Goal: Navigation & Orientation: Find specific page/section

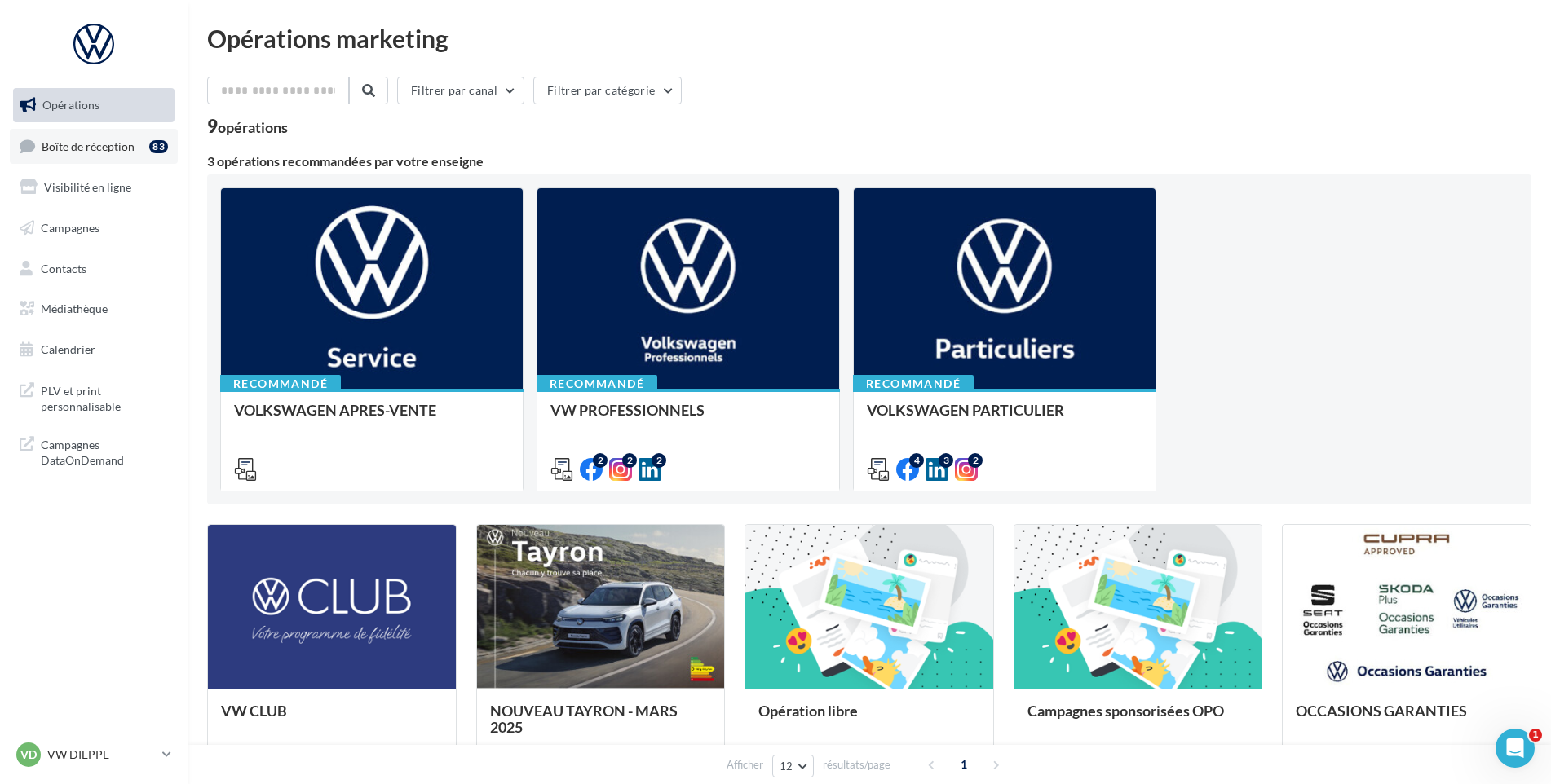
drag, startPoint x: 90, startPoint y: 150, endPoint x: 102, endPoint y: 160, distance: 15.6
click at [91, 150] on span "Boîte de réception" at bounding box center [88, 146] width 93 height 14
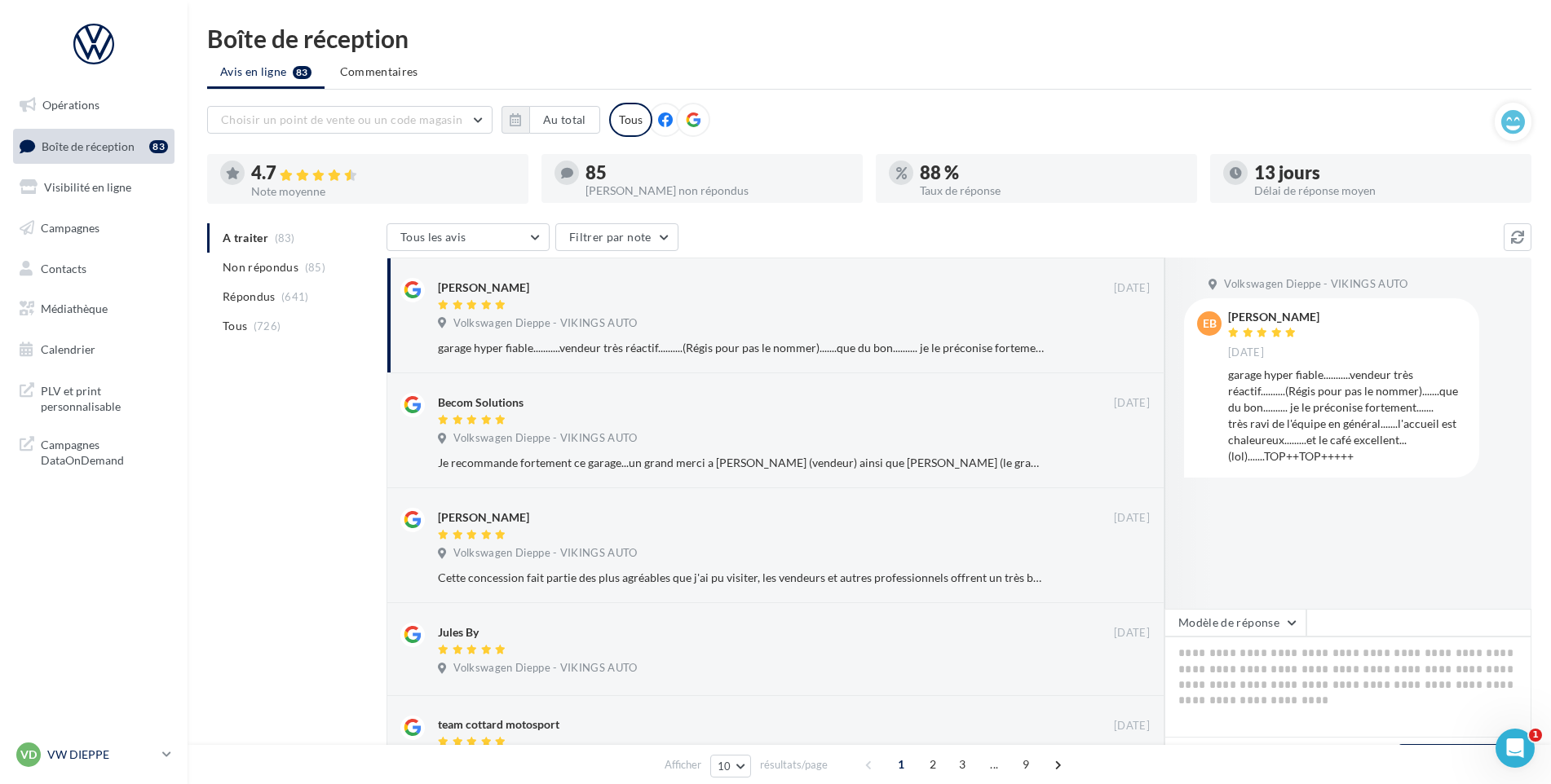
click at [76, 755] on p "VW DIEPPE" at bounding box center [101, 755] width 108 height 16
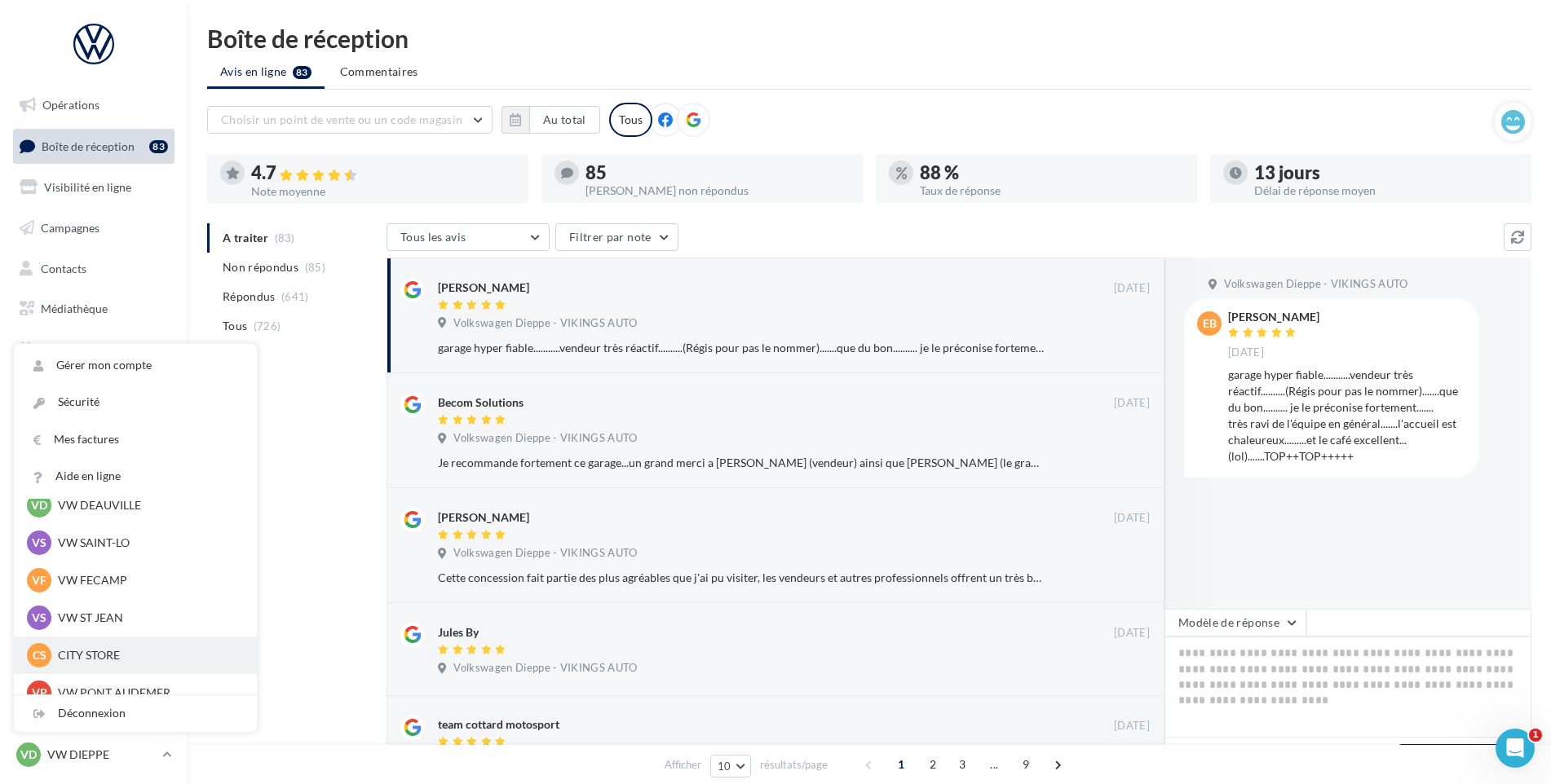
scroll to position [199, 0]
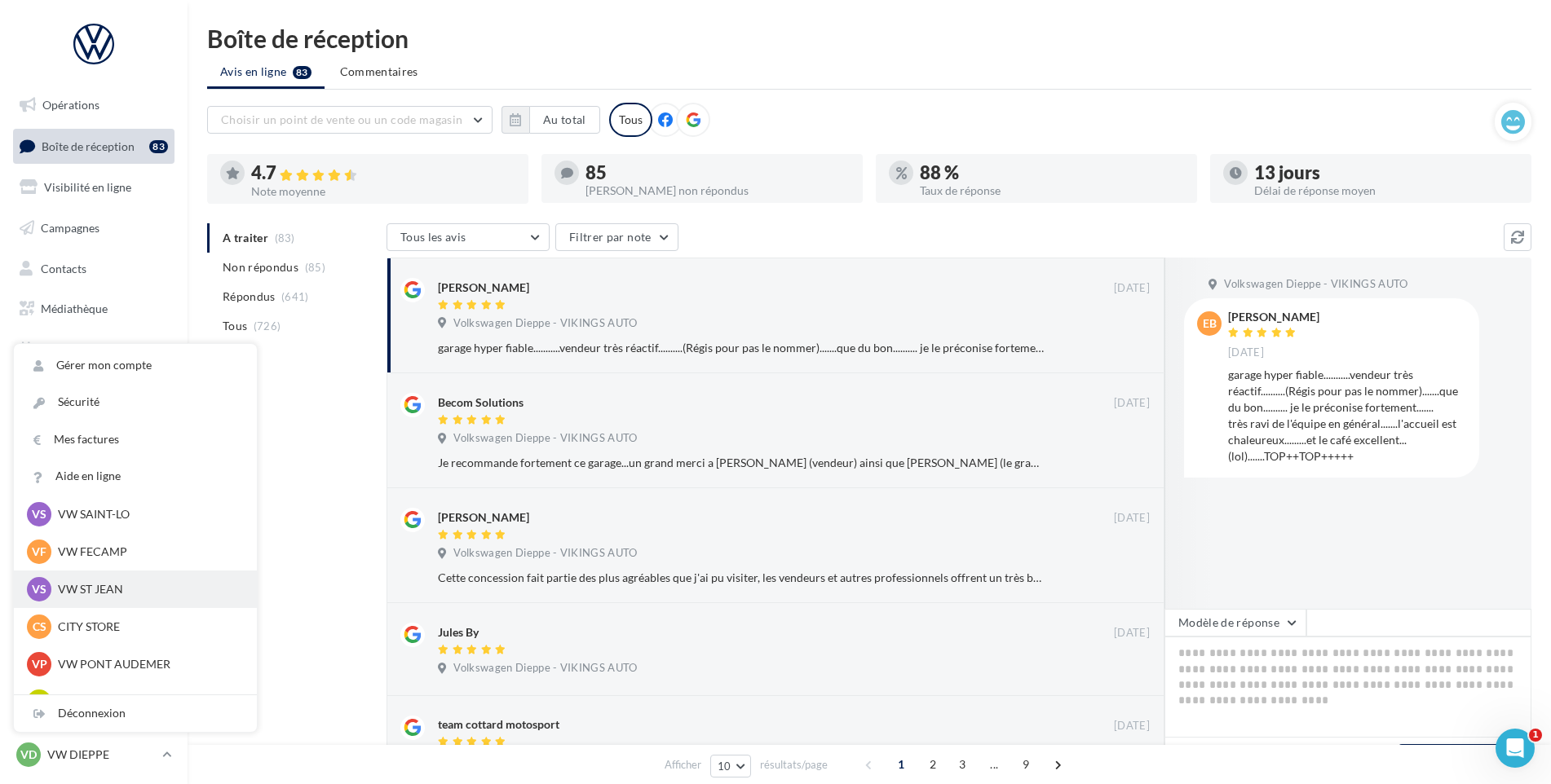
click at [116, 607] on div "VS VW ST JEAN vw-stj-vau" at bounding box center [135, 589] width 243 height 37
click at [116, 597] on p "VW ST JEAN" at bounding box center [147, 589] width 180 height 16
